Goal: Transaction & Acquisition: Purchase product/service

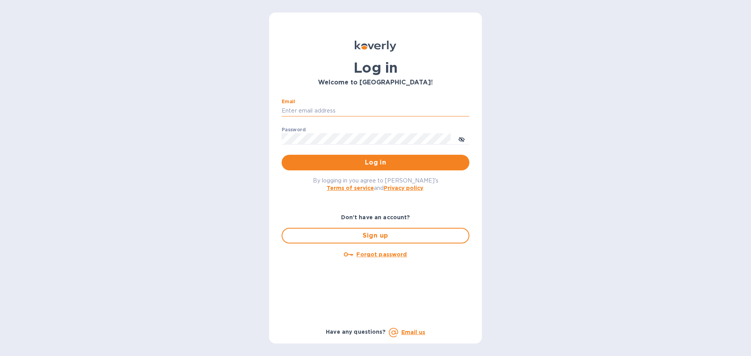
click at [327, 109] on input "Email" at bounding box center [375, 111] width 188 height 12
click at [436, 173] on div "By logging in you agree to Koverly's Terms of service and Privacy policy ." at bounding box center [375, 183] width 200 height 27
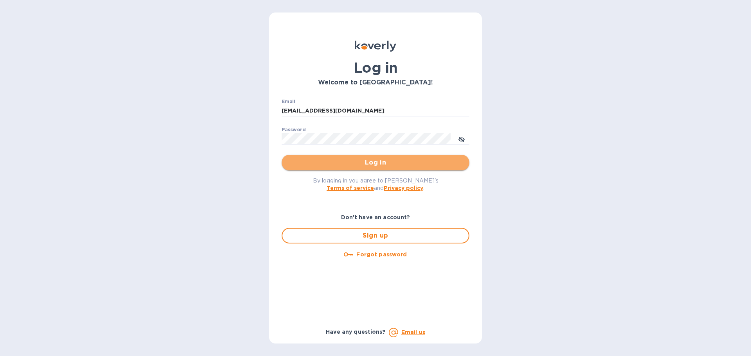
click at [442, 164] on span "Log in" at bounding box center [375, 162] width 175 height 9
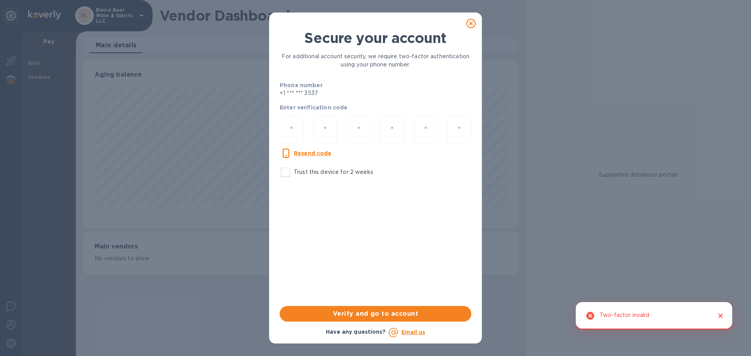
scroll to position [169, 436]
click at [286, 170] on input "Trust this device for 2 weeks" at bounding box center [285, 172] width 16 height 16
checkbox input "true"
click at [291, 131] on input "number" at bounding box center [291, 130] width 11 height 14
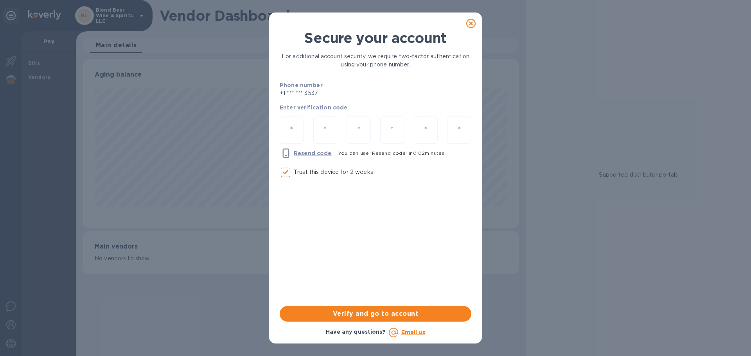
paste input "2"
type input "2"
type input "0"
type input "4"
type input "3"
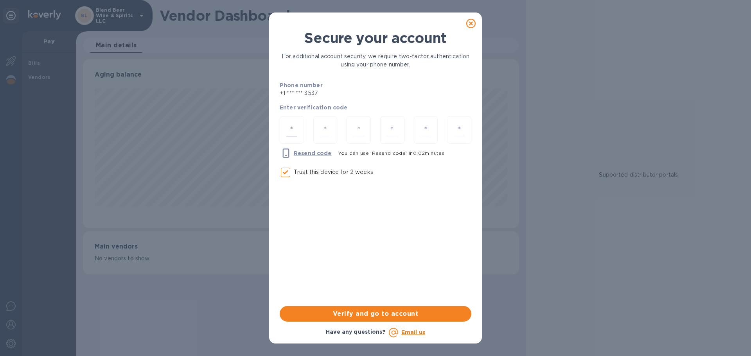
type input "9"
type input "7"
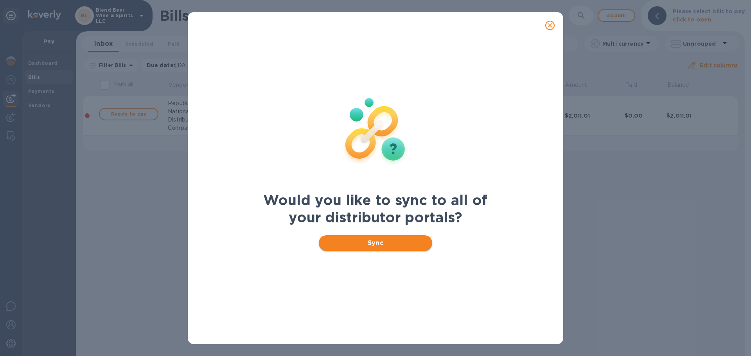
click at [388, 249] on button "Sync" at bounding box center [376, 243] width 114 height 16
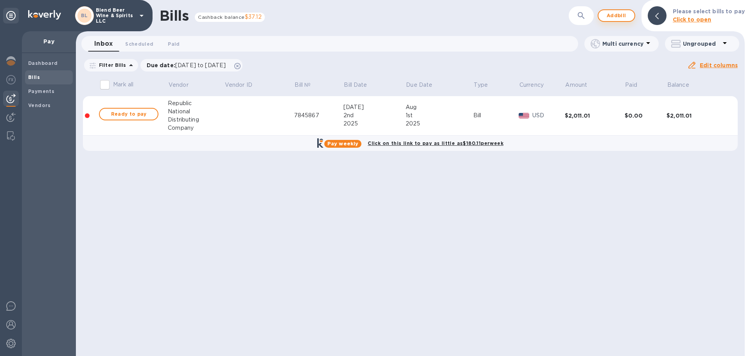
click at [612, 19] on span "Add bill" at bounding box center [615, 15] width 23 height 9
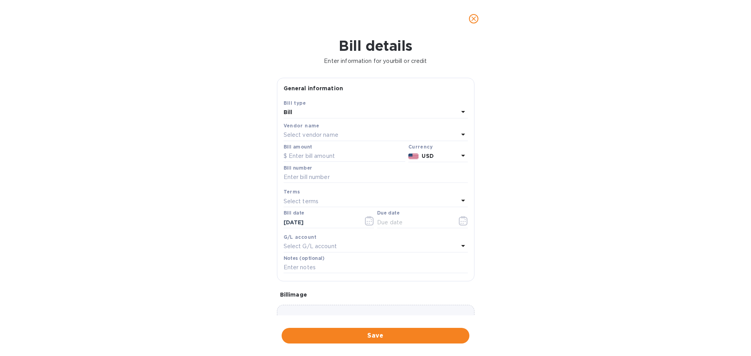
click at [342, 138] on div "Select vendor name" at bounding box center [370, 135] width 175 height 11
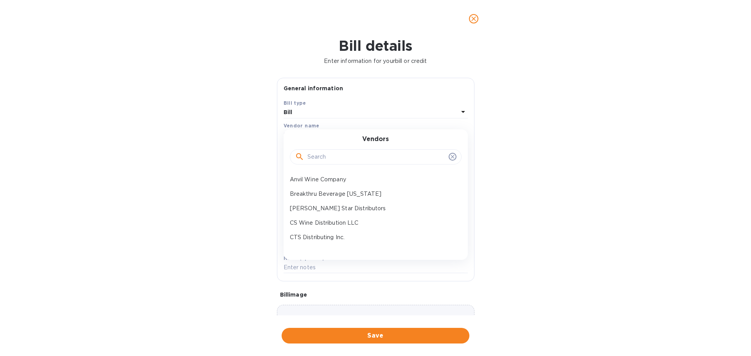
click at [344, 159] on input "text" at bounding box center [376, 157] width 138 height 12
type input "te"
click at [335, 227] on p "Terra Madre Italiana" at bounding box center [372, 223] width 165 height 8
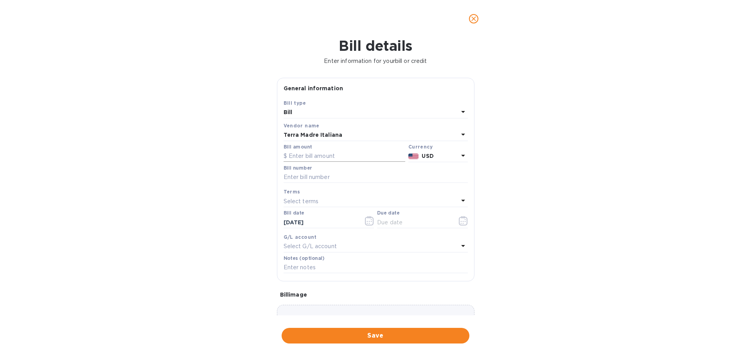
click at [361, 158] on input "text" at bounding box center [344, 157] width 122 height 12
type input "250"
click at [359, 179] on input "text" at bounding box center [375, 178] width 184 height 12
type input "3908"
click at [365, 220] on icon "button" at bounding box center [369, 220] width 9 height 9
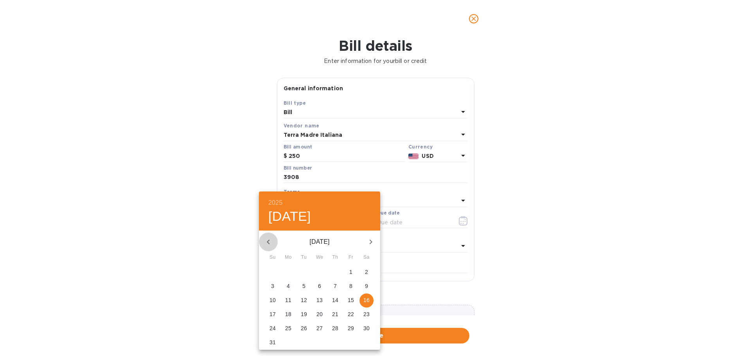
click at [264, 239] on icon "button" at bounding box center [268, 241] width 9 height 9
click at [339, 287] on span "12" at bounding box center [335, 286] width 14 height 8
type input "[DATE]"
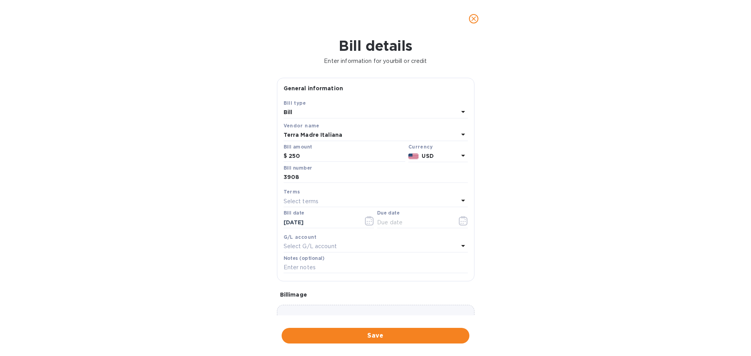
click at [364, 202] on div "Select terms" at bounding box center [370, 201] width 175 height 11
click at [336, 245] on p "NET 30" at bounding box center [372, 246] width 165 height 8
type input "[DATE]"
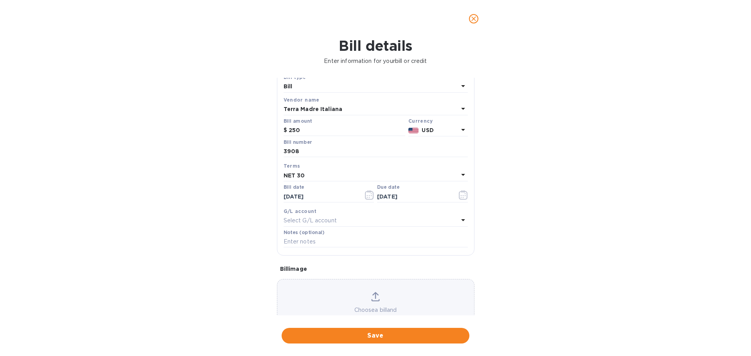
scroll to position [55, 0]
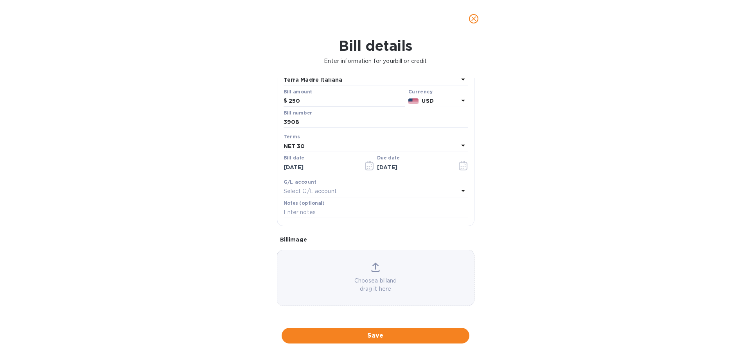
click at [355, 267] on div "Choose a bill and drag it here" at bounding box center [375, 278] width 197 height 30
click at [415, 337] on span "Save" at bounding box center [375, 335] width 175 height 9
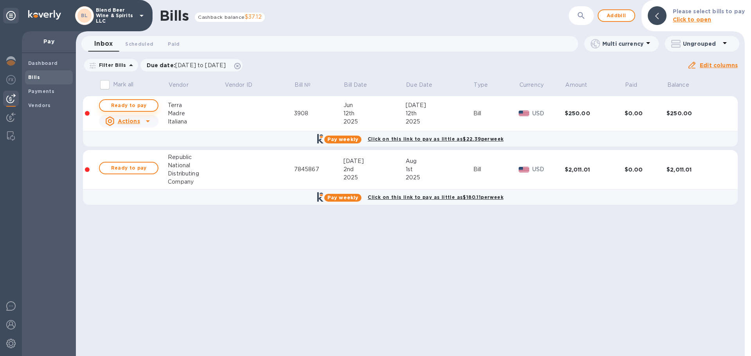
click at [142, 103] on span "Ready to pay" at bounding box center [128, 105] width 45 height 9
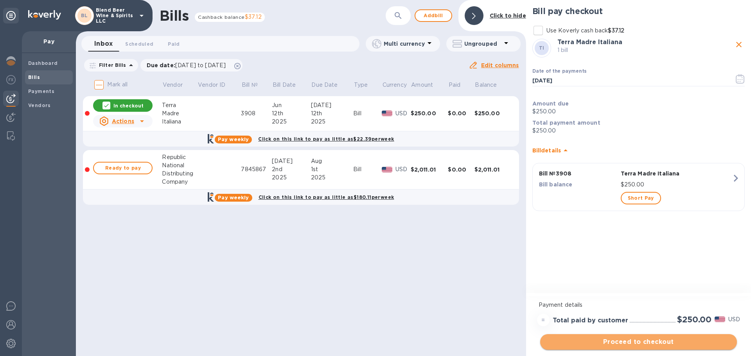
click at [603, 345] on span "Proceed to checkout" at bounding box center [638, 341] width 184 height 9
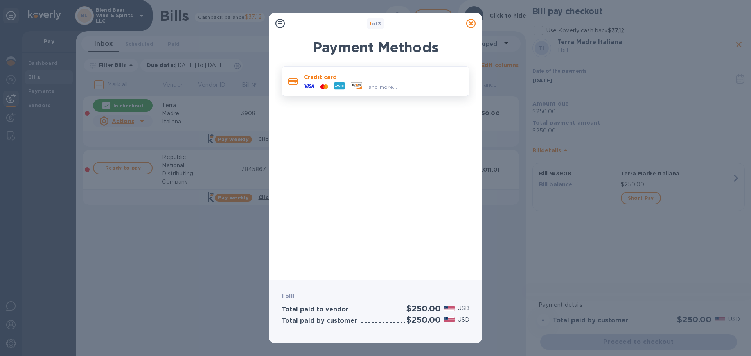
click at [308, 74] on p "Credit card" at bounding box center [383, 77] width 159 height 8
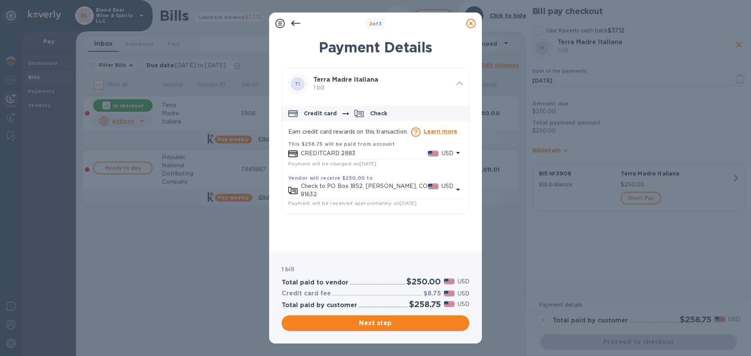
click at [408, 154] on p "CREDITCARD 2883" at bounding box center [364, 153] width 127 height 8
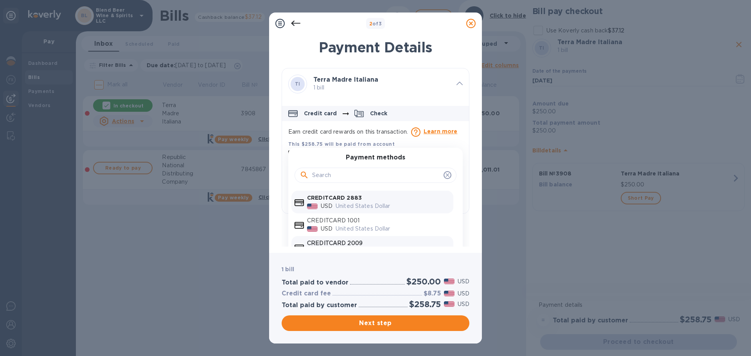
click at [355, 244] on p "CREDITCARD 2009" at bounding box center [378, 243] width 143 height 8
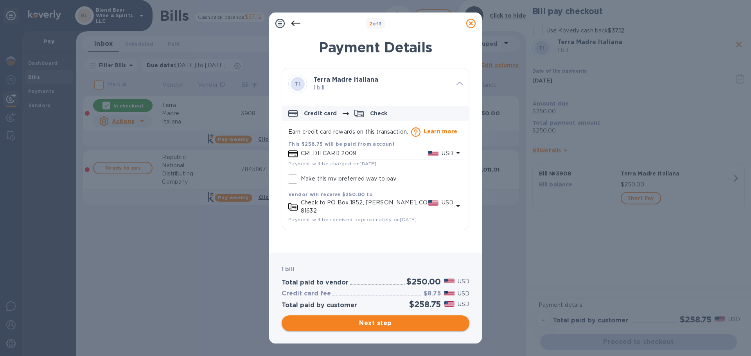
click at [384, 322] on span "Next step" at bounding box center [375, 323] width 175 height 9
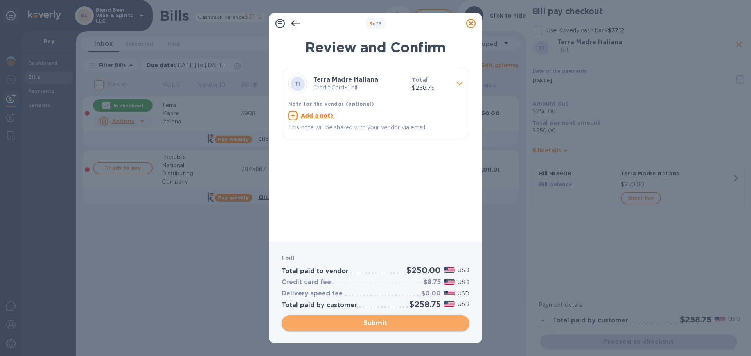
click at [364, 326] on span "Submit" at bounding box center [375, 323] width 175 height 9
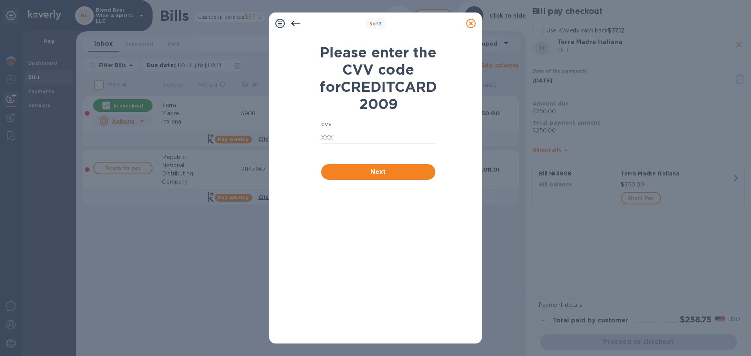
click at [294, 25] on icon at bounding box center [295, 23] width 9 height 5
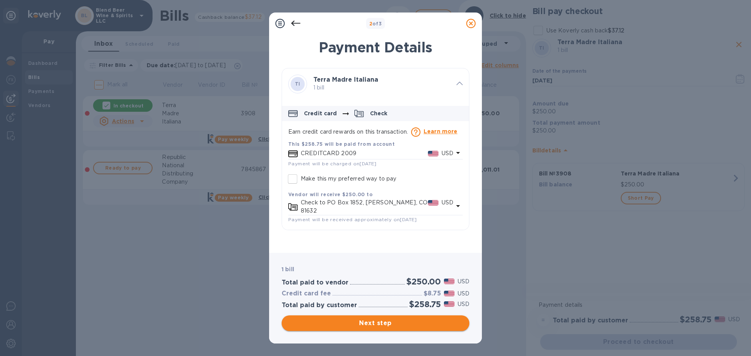
click at [419, 321] on span "Next step" at bounding box center [375, 323] width 175 height 9
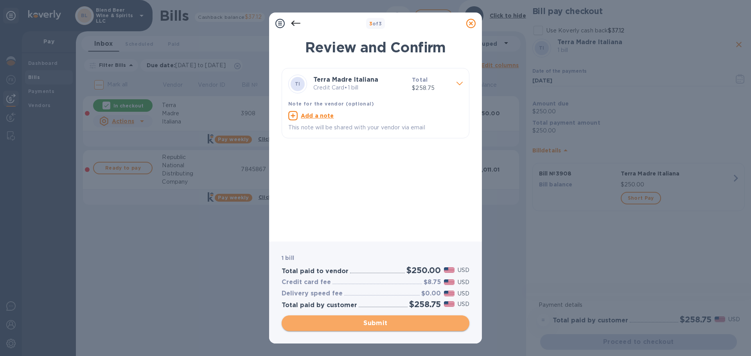
click at [416, 326] on span "Submit" at bounding box center [375, 323] width 175 height 9
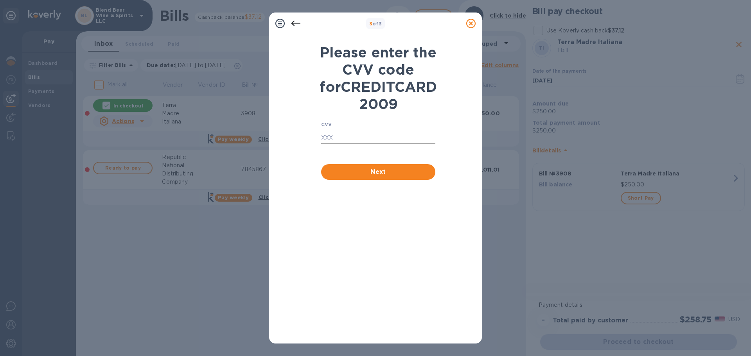
click at [366, 144] on input "text" at bounding box center [378, 138] width 114 height 12
type input "9168"
click at [382, 177] on span "Next" at bounding box center [378, 171] width 102 height 9
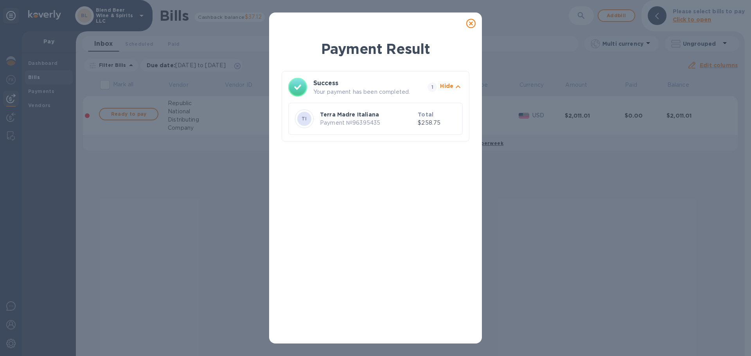
click at [471, 25] on icon at bounding box center [470, 23] width 9 height 9
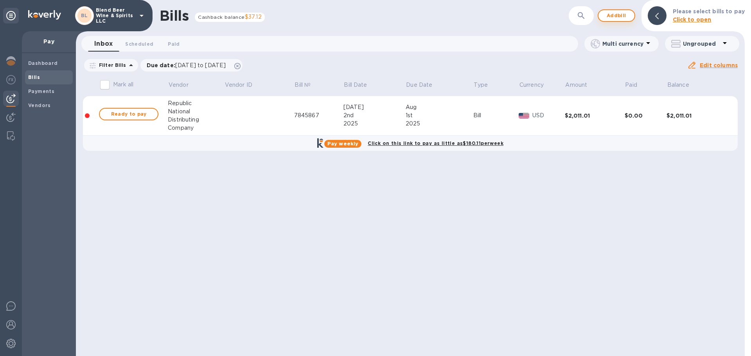
click at [626, 14] on span "Add bill" at bounding box center [615, 15] width 23 height 9
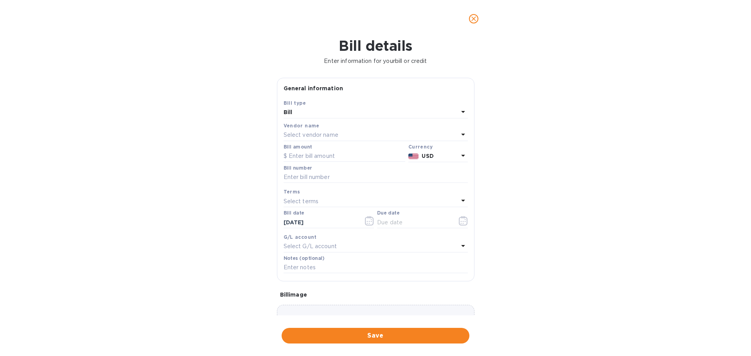
click at [327, 136] on p "Select vendor name" at bounding box center [310, 135] width 55 height 8
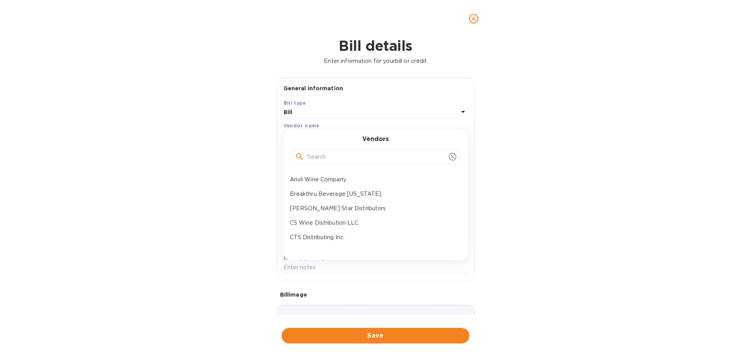
click at [366, 157] on input "text" at bounding box center [376, 157] width 138 height 12
type input "TE"
click at [391, 222] on p "Terra Madre Italiana" at bounding box center [372, 223] width 165 height 8
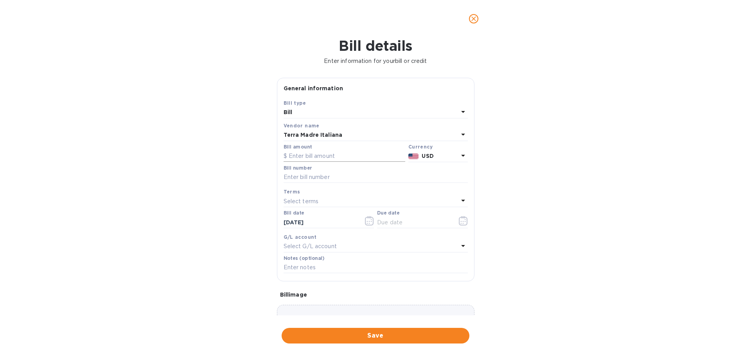
click at [310, 156] on input "text" at bounding box center [344, 157] width 122 height 12
type input "379"
click at [319, 175] on input "text" at bounding box center [375, 178] width 184 height 12
type input "3992"
click at [365, 221] on icon "button" at bounding box center [369, 220] width 9 height 9
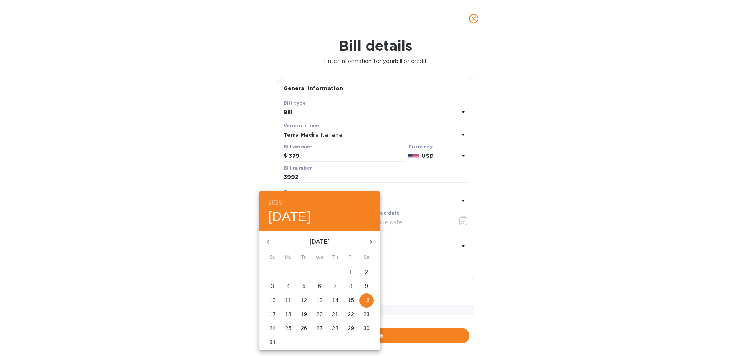
click at [271, 240] on icon "button" at bounding box center [268, 241] width 9 height 9
click at [322, 270] on span "2" at bounding box center [319, 272] width 14 height 8
type input "[DATE]"
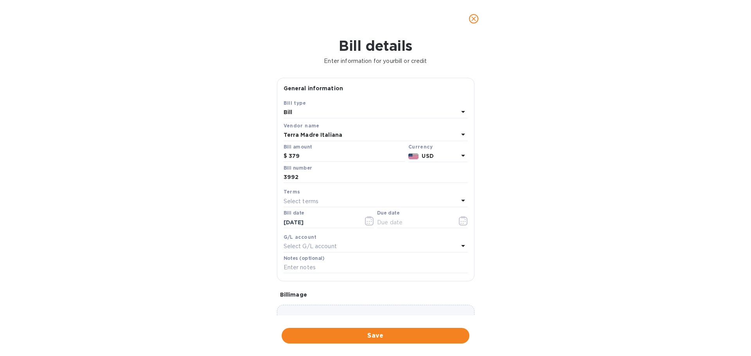
click at [366, 201] on div "Select terms" at bounding box center [370, 201] width 175 height 11
click at [351, 252] on div "NET 30" at bounding box center [373, 246] width 172 height 14
type input "[DATE]"
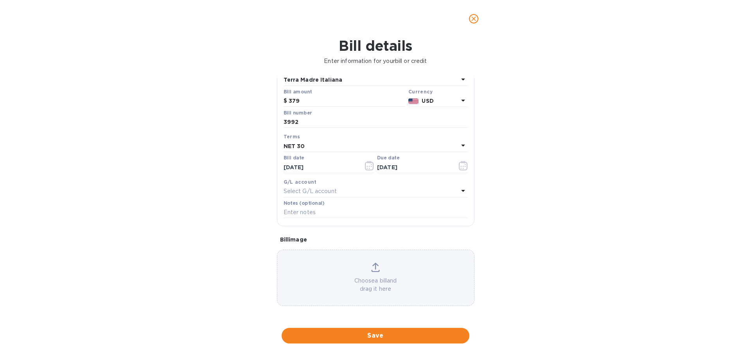
click at [354, 272] on div "Choose a bill and drag it here" at bounding box center [375, 278] width 197 height 30
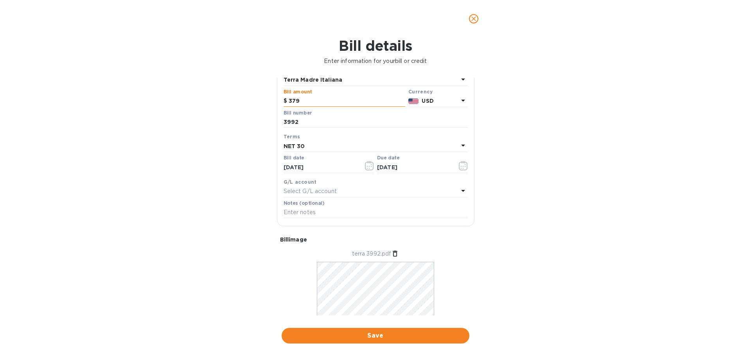
click at [332, 100] on input "379" at bounding box center [347, 101] width 117 height 12
type input "376"
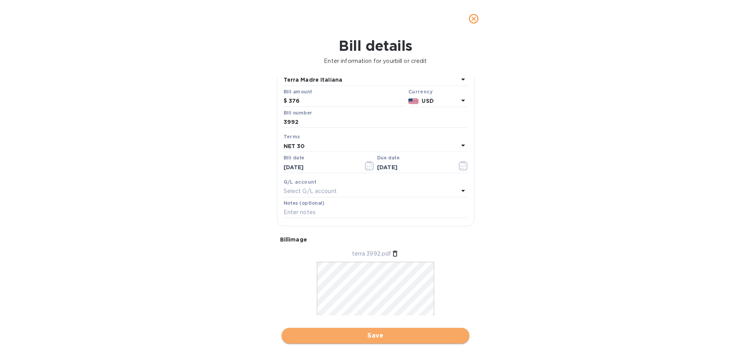
click at [406, 335] on span "Save" at bounding box center [375, 335] width 175 height 9
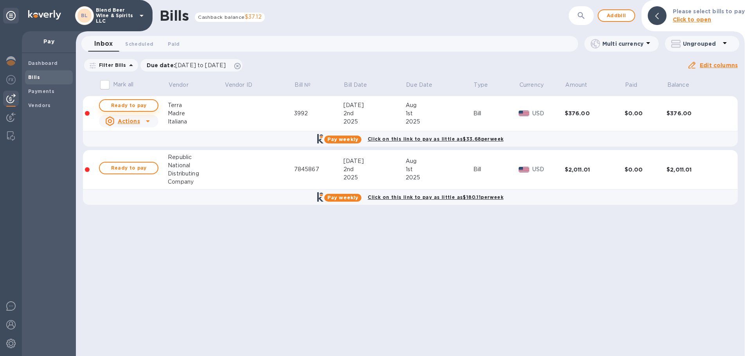
click at [132, 108] on span "Ready to pay" at bounding box center [128, 105] width 45 height 9
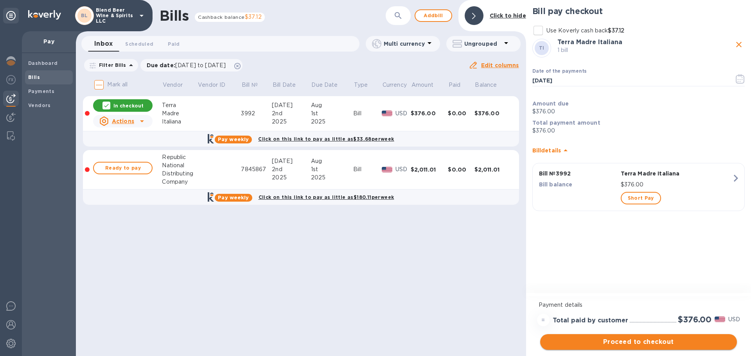
click at [663, 341] on span "Proceed to checkout" at bounding box center [638, 341] width 184 height 9
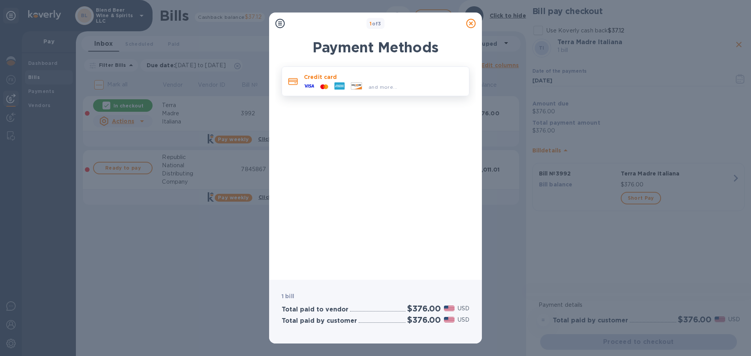
click at [428, 90] on div "Credit card and more..." at bounding box center [383, 81] width 165 height 23
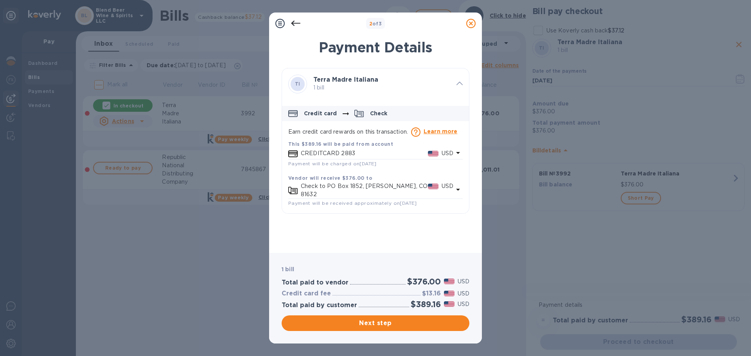
click at [398, 156] on p "CREDITCARD 2883" at bounding box center [364, 153] width 127 height 8
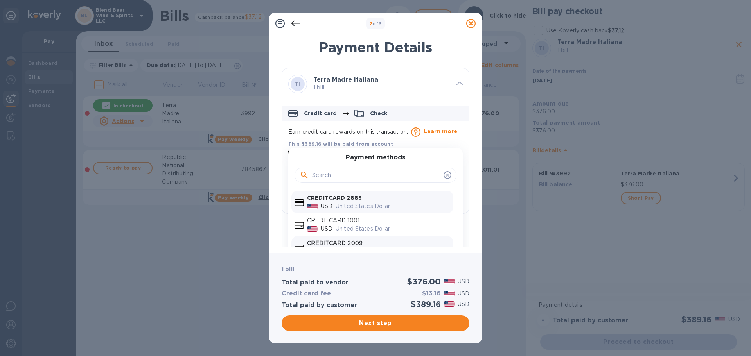
click at [379, 241] on p "CREDITCARD 2009" at bounding box center [378, 243] width 143 height 8
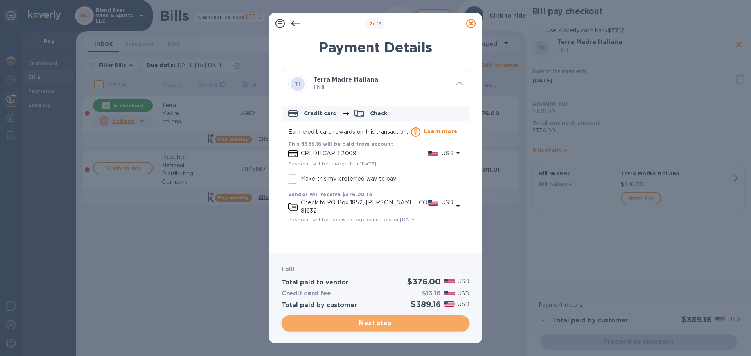
click at [376, 325] on span "Next step" at bounding box center [375, 323] width 175 height 9
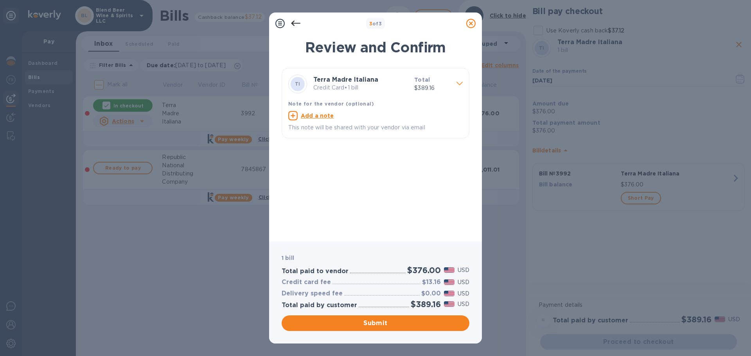
click at [461, 83] on icon at bounding box center [459, 84] width 6 height 4
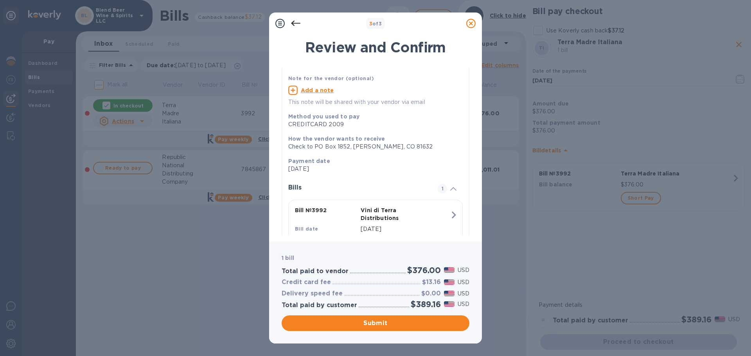
scroll to position [52, 0]
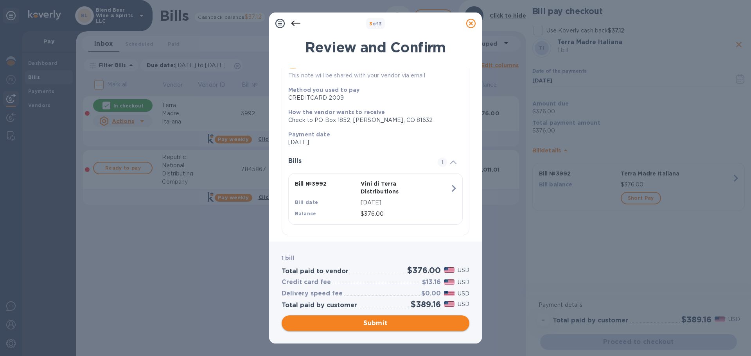
click at [419, 320] on span "Submit" at bounding box center [375, 323] width 175 height 9
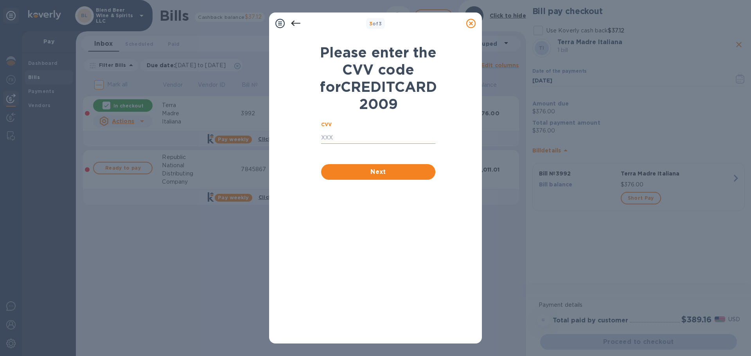
click at [383, 144] on input "text" at bounding box center [378, 138] width 114 height 12
type input "9168"
click button "Next" at bounding box center [378, 172] width 114 height 16
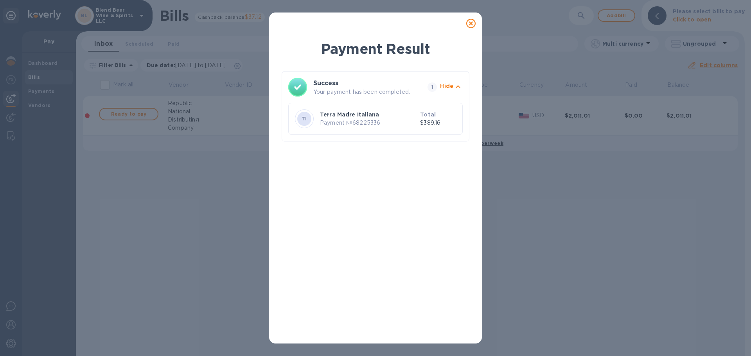
click at [470, 22] on icon at bounding box center [470, 23] width 9 height 9
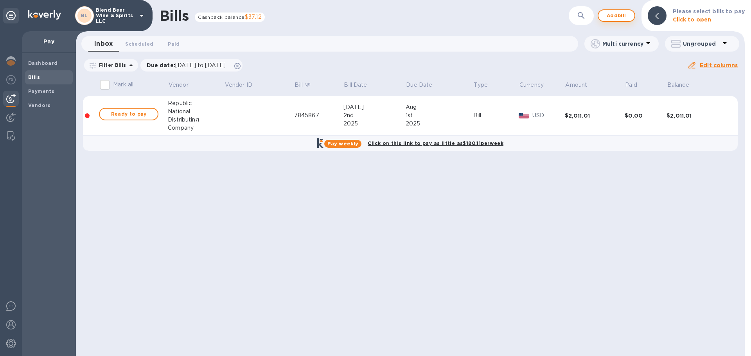
click at [618, 15] on span "Add bill" at bounding box center [615, 15] width 23 height 9
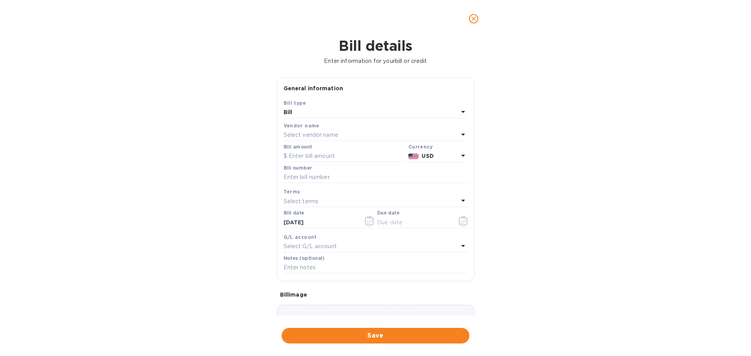
click at [381, 132] on div "Select vendor name" at bounding box center [370, 135] width 175 height 11
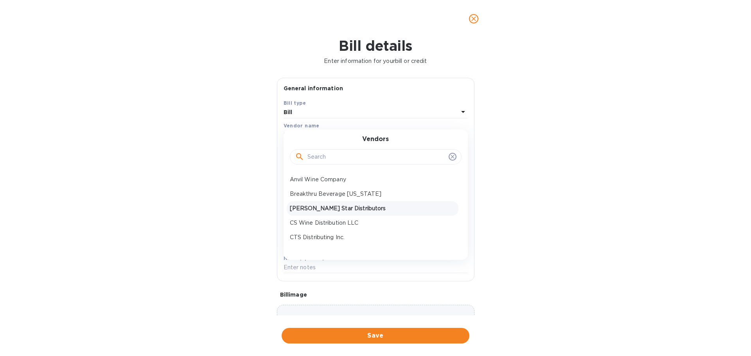
click at [337, 208] on p "[PERSON_NAME] Star Distributors" at bounding box center [372, 208] width 165 height 8
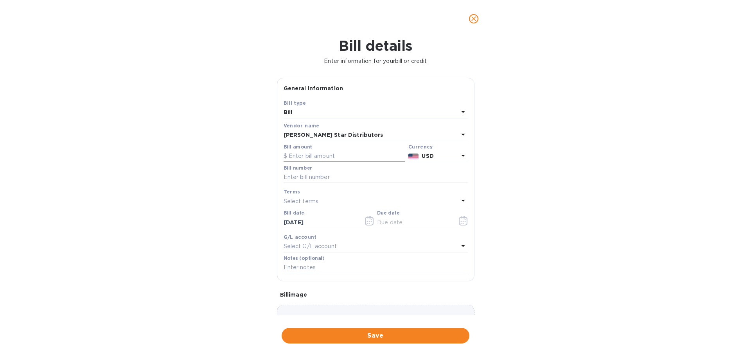
click at [342, 156] on input "text" at bounding box center [344, 157] width 122 height 12
type input "417"
click at [334, 180] on input "text" at bounding box center [375, 178] width 184 height 12
type input "E-10255"
click at [365, 222] on icon "button" at bounding box center [369, 220] width 9 height 9
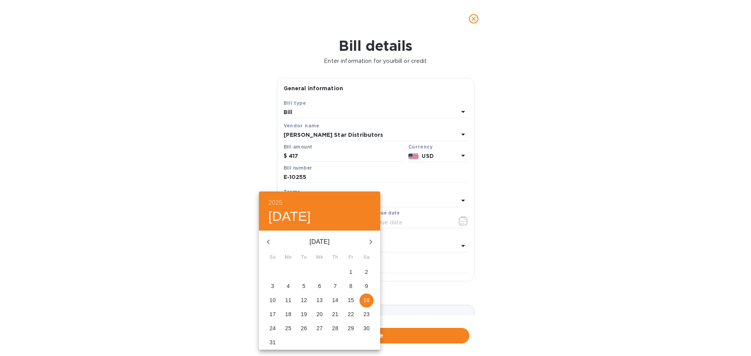
click at [270, 239] on icon "button" at bounding box center [268, 241] width 9 height 9
click at [334, 285] on p "10" at bounding box center [335, 286] width 6 height 8
type input "[DATE]"
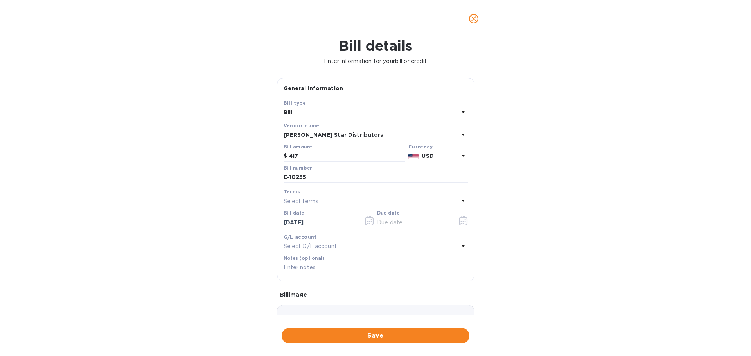
click at [363, 201] on div "Select terms" at bounding box center [370, 201] width 175 height 11
click at [357, 243] on p "NET 30" at bounding box center [372, 246] width 165 height 8
type input "[DATE]"
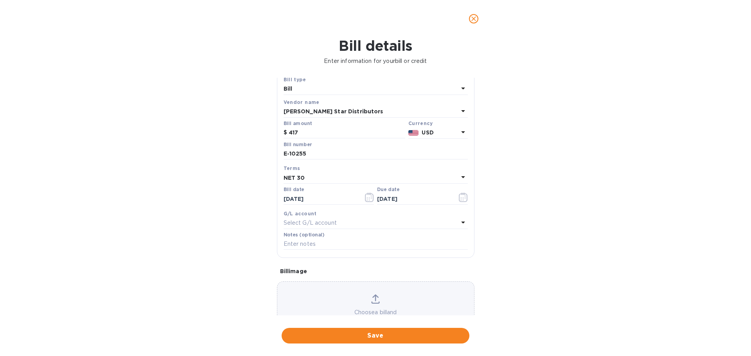
scroll to position [55, 0]
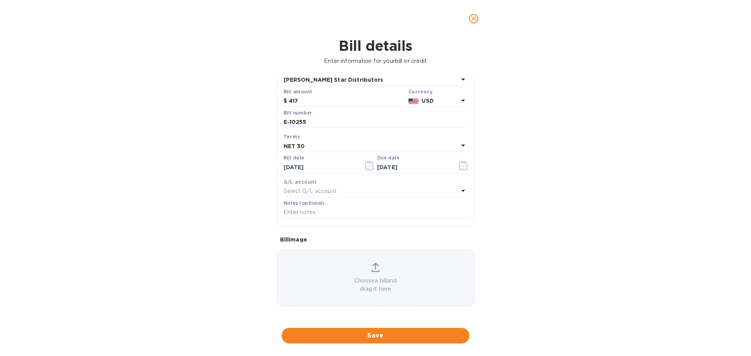
click at [357, 282] on p "Choose a bill and drag it here" at bounding box center [375, 285] width 197 height 16
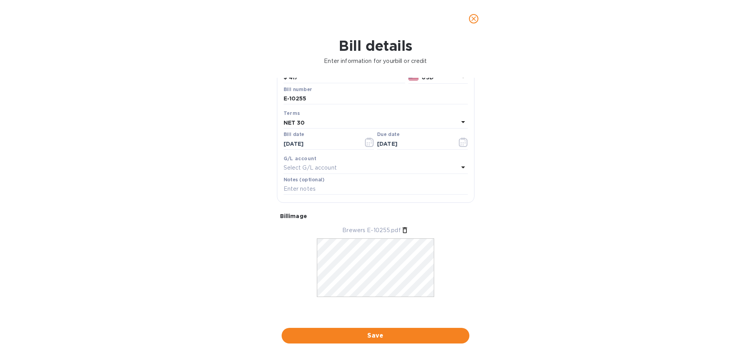
scroll to position [79, 0]
click at [424, 339] on span "Save" at bounding box center [375, 335] width 175 height 9
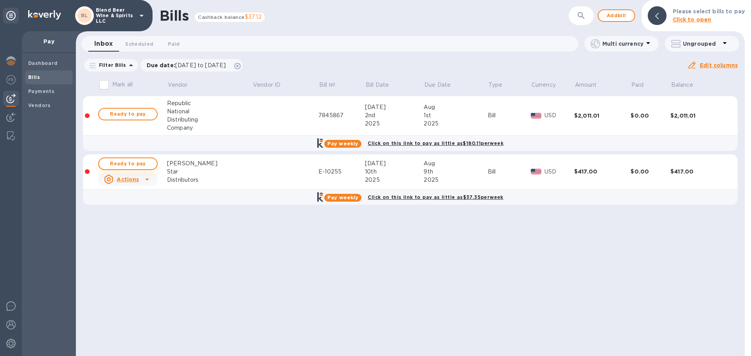
click at [119, 166] on span "Ready to pay" at bounding box center [127, 163] width 45 height 9
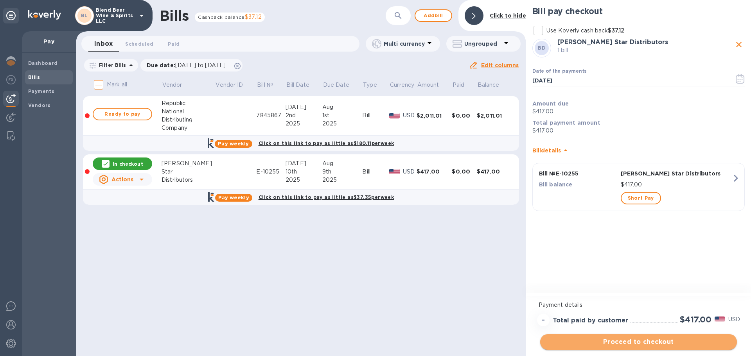
click at [681, 343] on span "Proceed to checkout" at bounding box center [638, 341] width 184 height 9
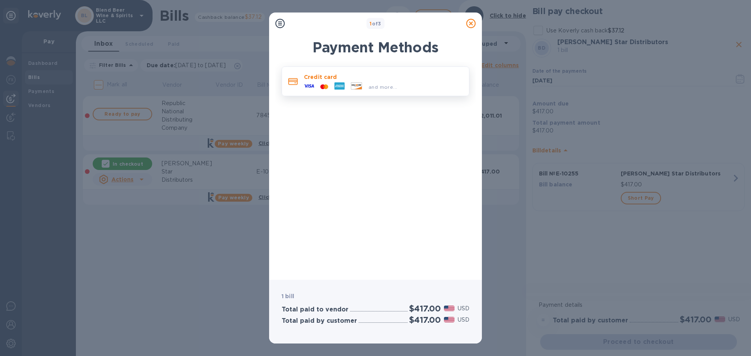
click at [426, 70] on div "Credit card and more..." at bounding box center [383, 81] width 165 height 23
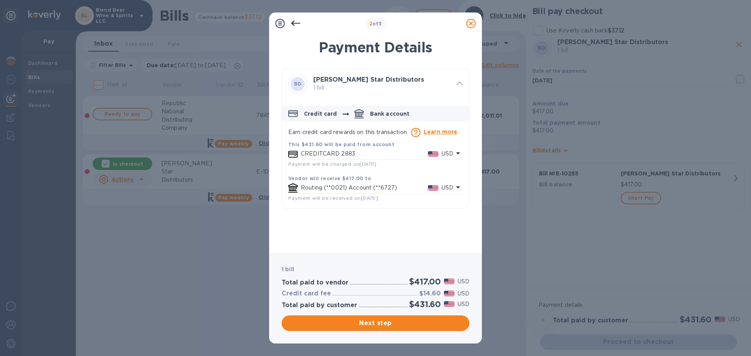
click at [362, 153] on p "CREDITCARD 2883" at bounding box center [364, 154] width 127 height 8
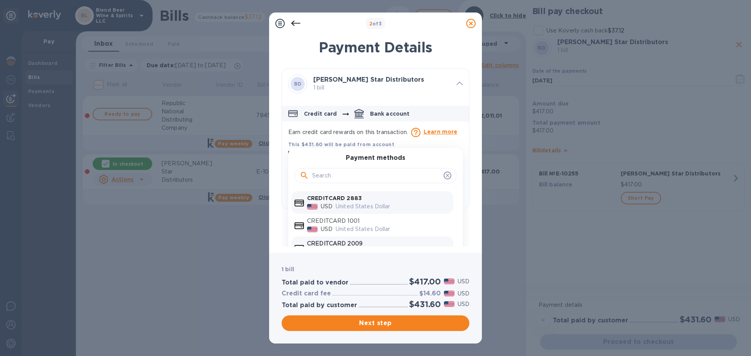
click at [383, 245] on p "CREDITCARD 2009" at bounding box center [378, 244] width 143 height 8
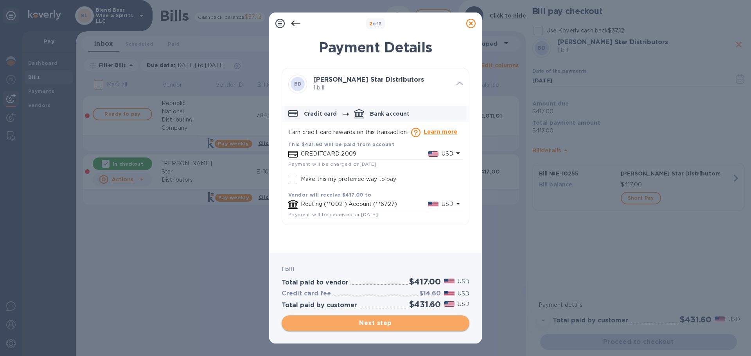
click at [438, 326] on span "Next step" at bounding box center [375, 323] width 175 height 9
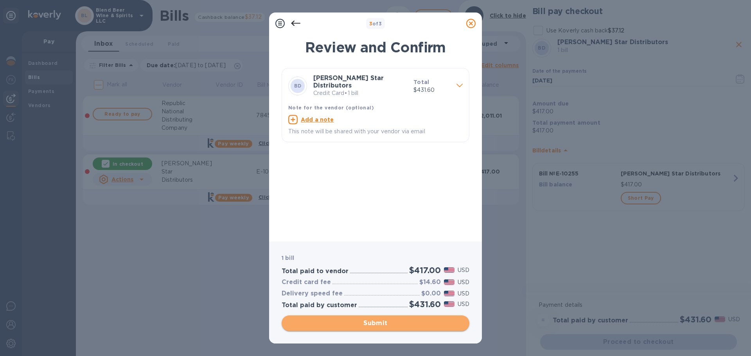
click at [438, 326] on span "Submit" at bounding box center [375, 323] width 175 height 9
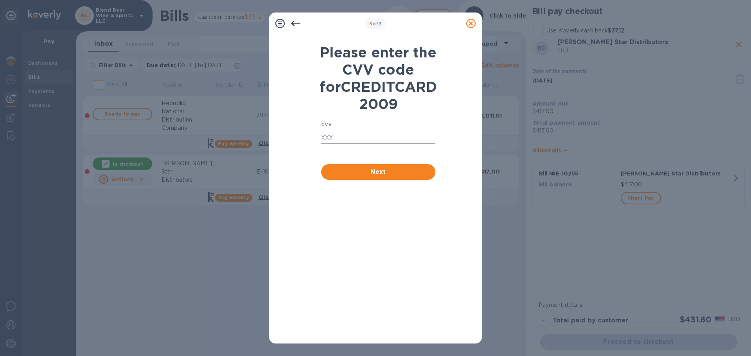
click at [392, 144] on input "text" at bounding box center [378, 138] width 114 height 12
type input "9168"
click button "Next" at bounding box center [378, 172] width 114 height 16
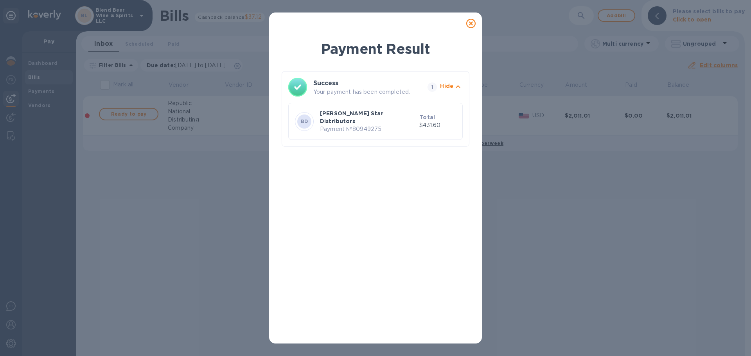
click at [473, 24] on icon at bounding box center [470, 23] width 9 height 9
